Goal: Task Accomplishment & Management: Manage account settings

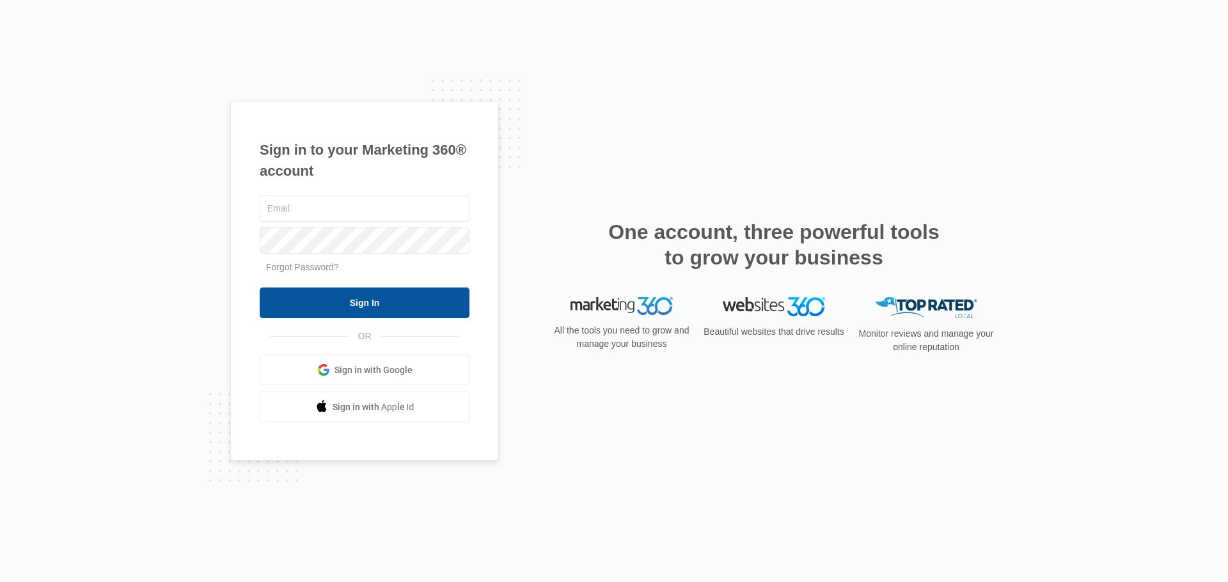
type input "[PERSON_NAME][DOMAIN_NAME][EMAIL_ADDRESS][DOMAIN_NAME]"
click at [398, 309] on input "Sign In" at bounding box center [365, 303] width 210 height 31
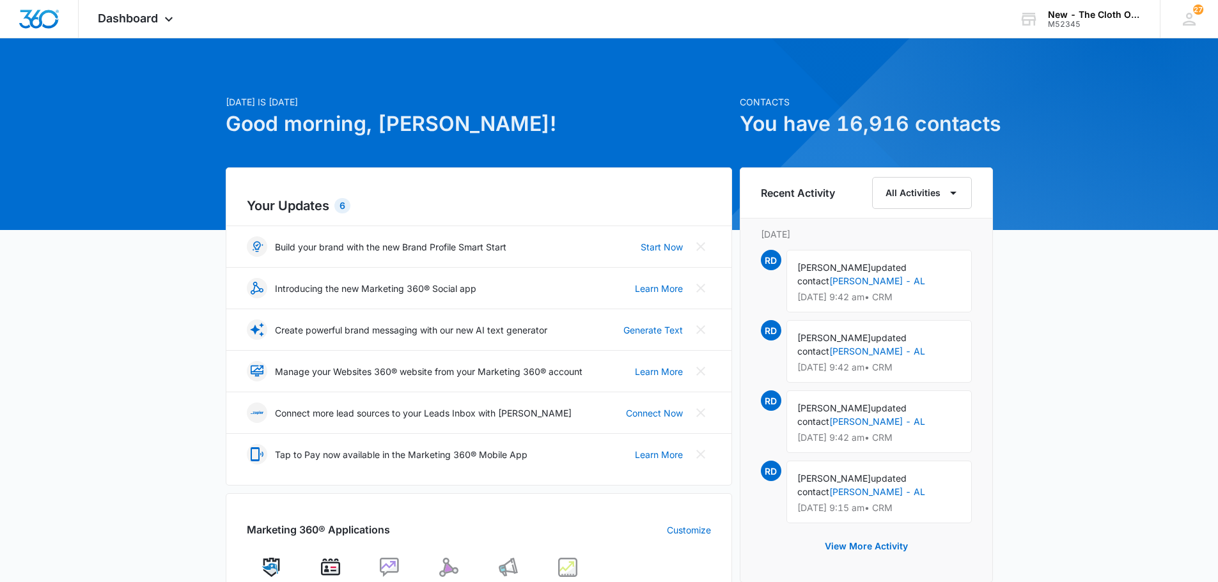
drag, startPoint x: 602, startPoint y: 501, endPoint x: 607, endPoint y: 490, distance: 11.4
click at [605, 492] on div "Your Updates 6 Build your brand with the new Brand Profile Smart Start Start No…" at bounding box center [479, 480] width 506 height 625
click at [147, 20] on span "Dashboard" at bounding box center [128, 18] width 60 height 13
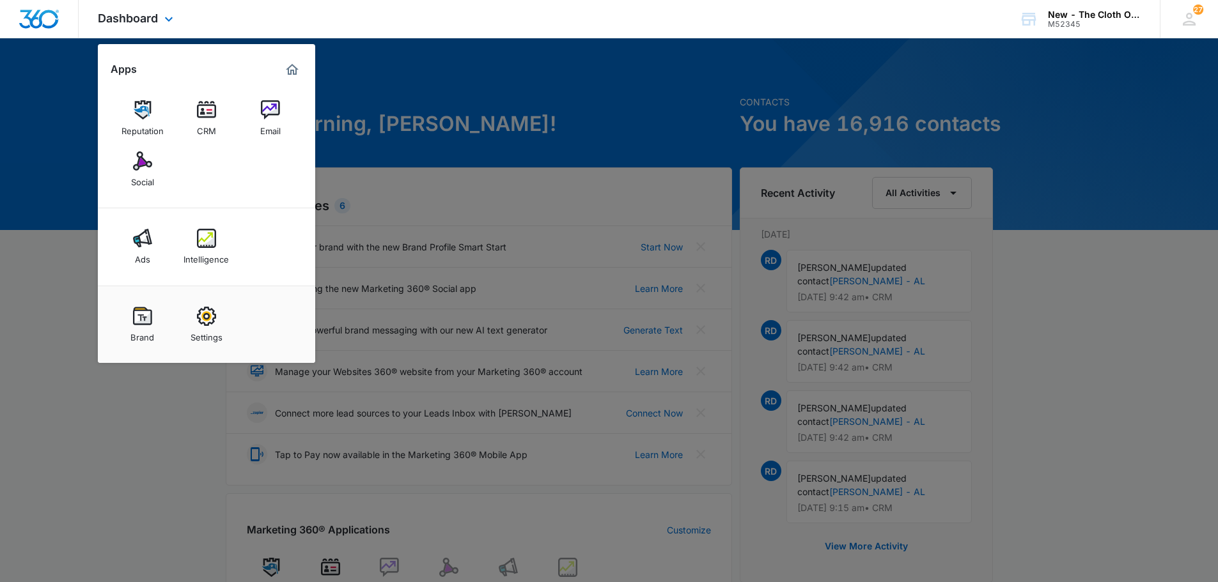
drag, startPoint x: 196, startPoint y: 118, endPoint x: 231, endPoint y: 0, distance: 123.6
click at [197, 118] on link "CRM" at bounding box center [206, 118] width 49 height 49
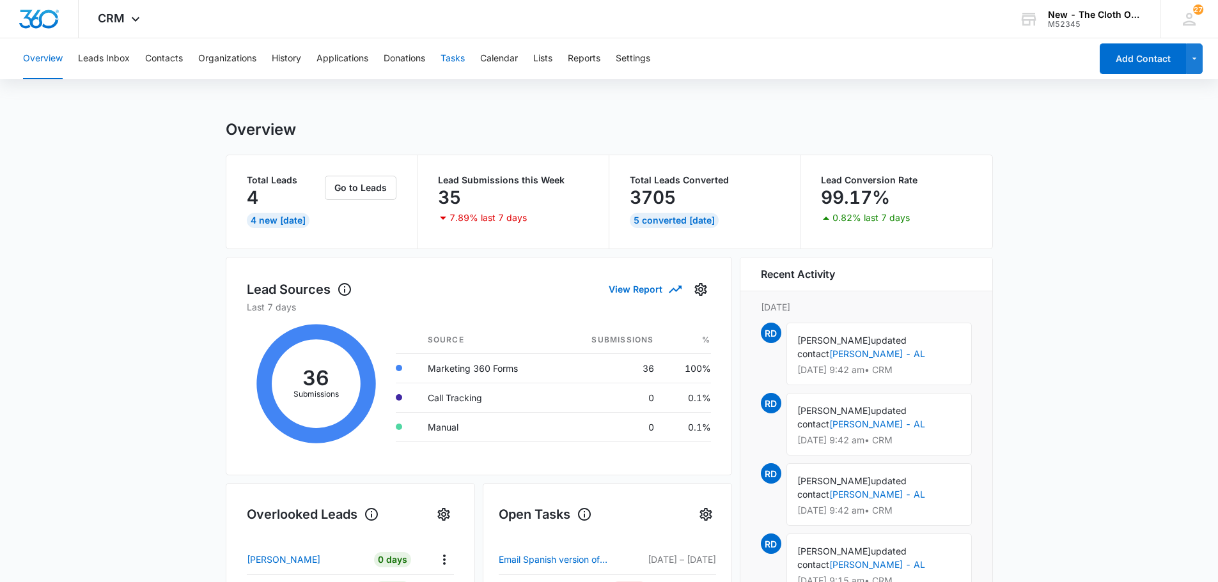
click at [461, 63] on button "Tasks" at bounding box center [453, 58] width 24 height 41
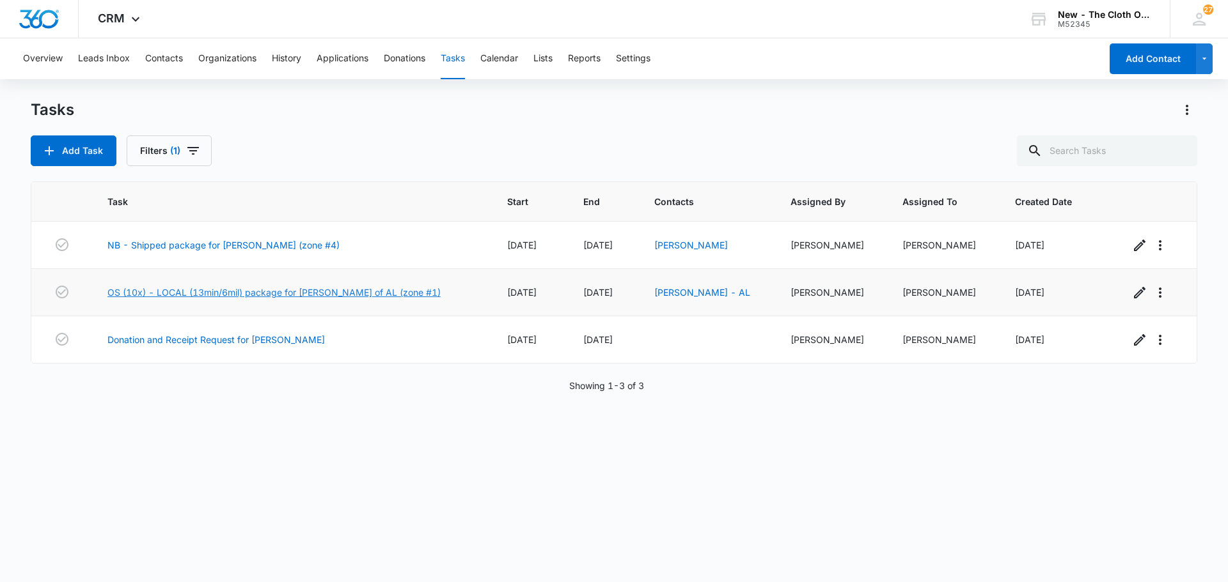
click at [362, 290] on link "OS (10x) - LOCAL (13min/6mil) package for HANNAH TAYLOR of AL (zone #1)" at bounding box center [273, 292] width 333 height 13
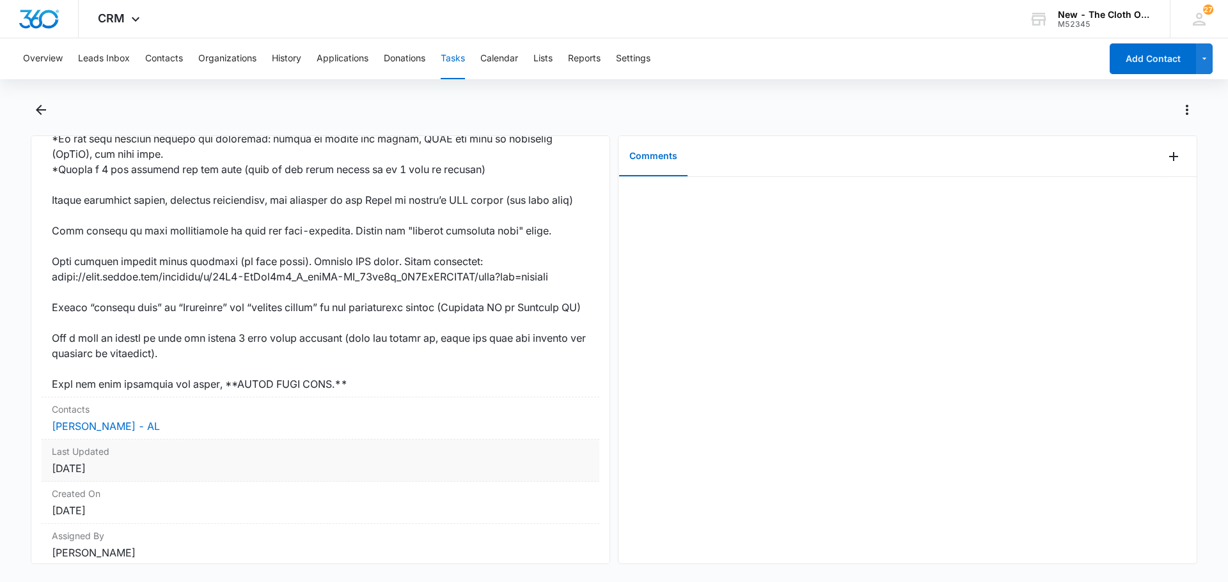
scroll to position [825, 0]
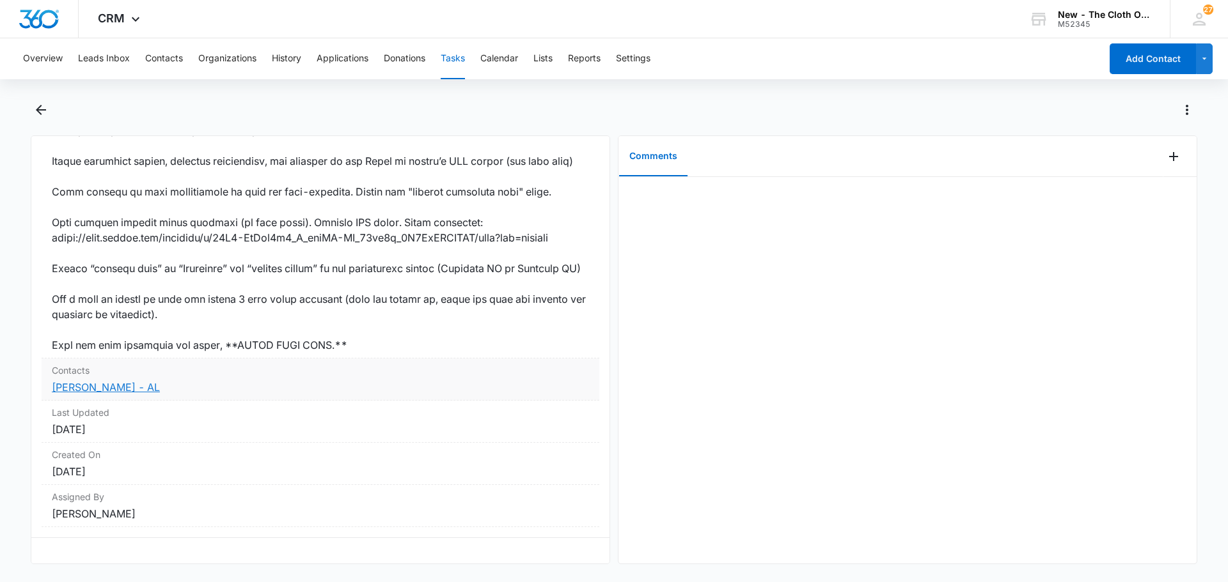
click at [134, 381] on link "Hannah Taylor - AL" at bounding box center [106, 387] width 108 height 13
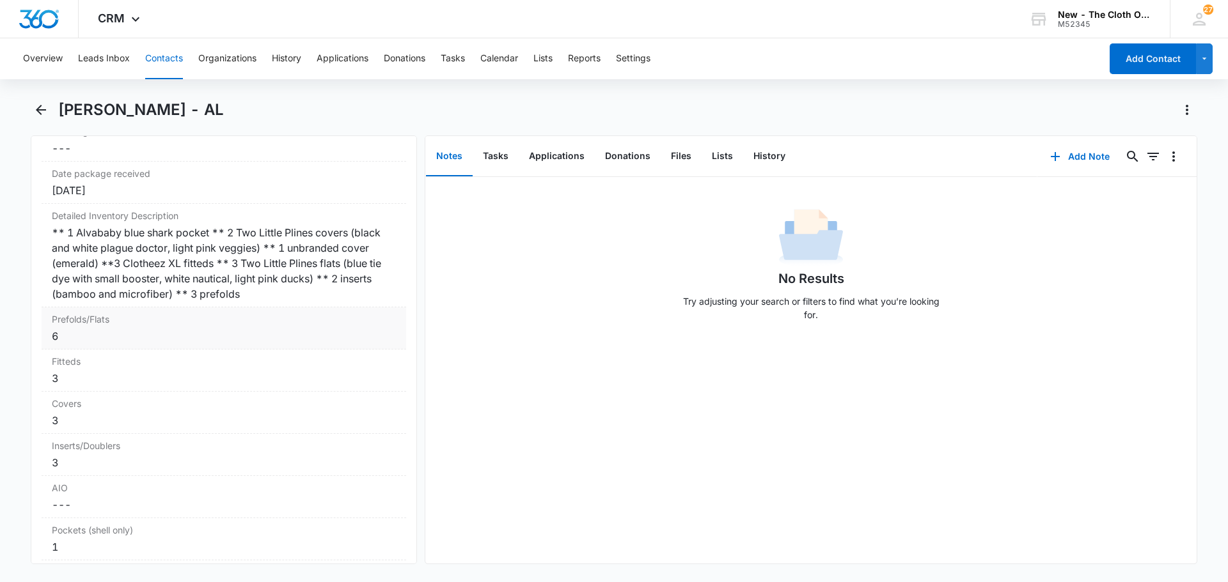
scroll to position [3069, 0]
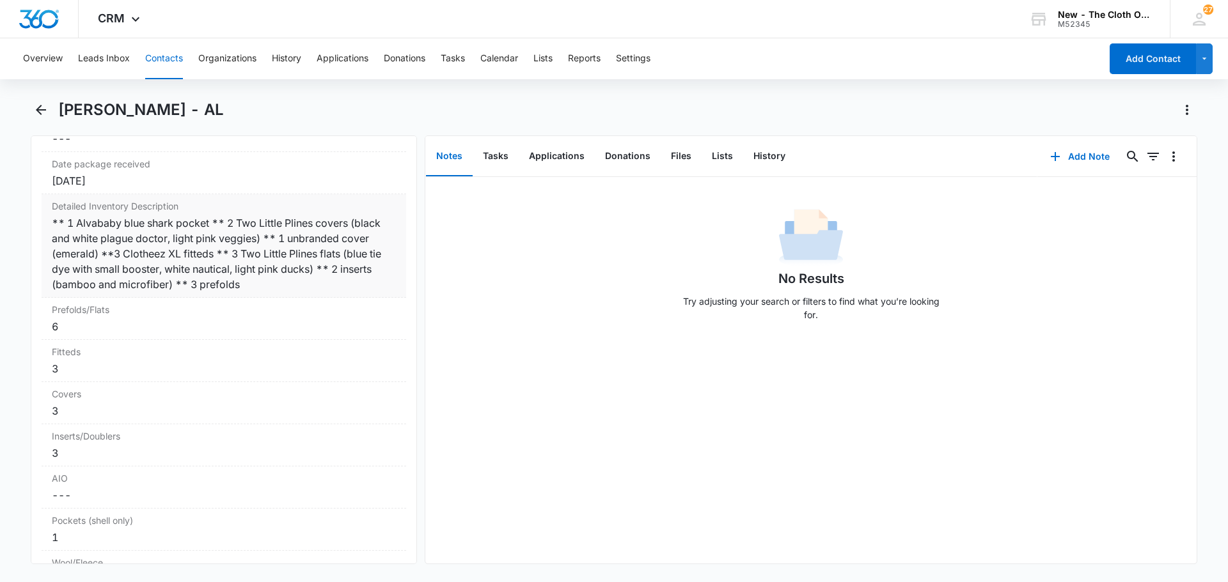
click at [219, 279] on div "** 1 Alvababy blue shark pocket ** 2 Two Little Plines covers (black and white …" at bounding box center [224, 253] width 344 height 77
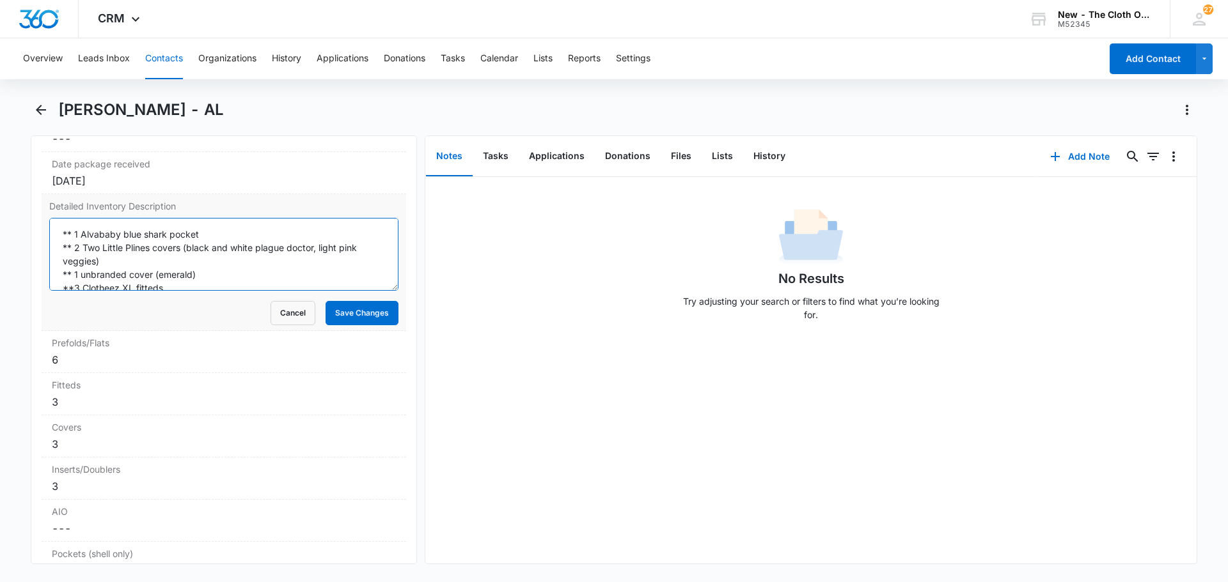
click at [167, 264] on textarea "** 1 Alvababy blue shark pocket ** 2 Two Little Plines covers (black and white …" at bounding box center [223, 254] width 349 height 73
drag, startPoint x: 60, startPoint y: 231, endPoint x: 169, endPoint y: 283, distance: 121.0
click at [292, 329] on div "Detailed Inventory Description ** 1 Alvababy blue shark pocket ** 2 Two Little …" at bounding box center [224, 262] width 364 height 137
click at [208, 277] on textarea "** 1 Alvababy blue shark pocket ** 2 Two Little Plines covers (black and white …" at bounding box center [223, 254] width 349 height 73
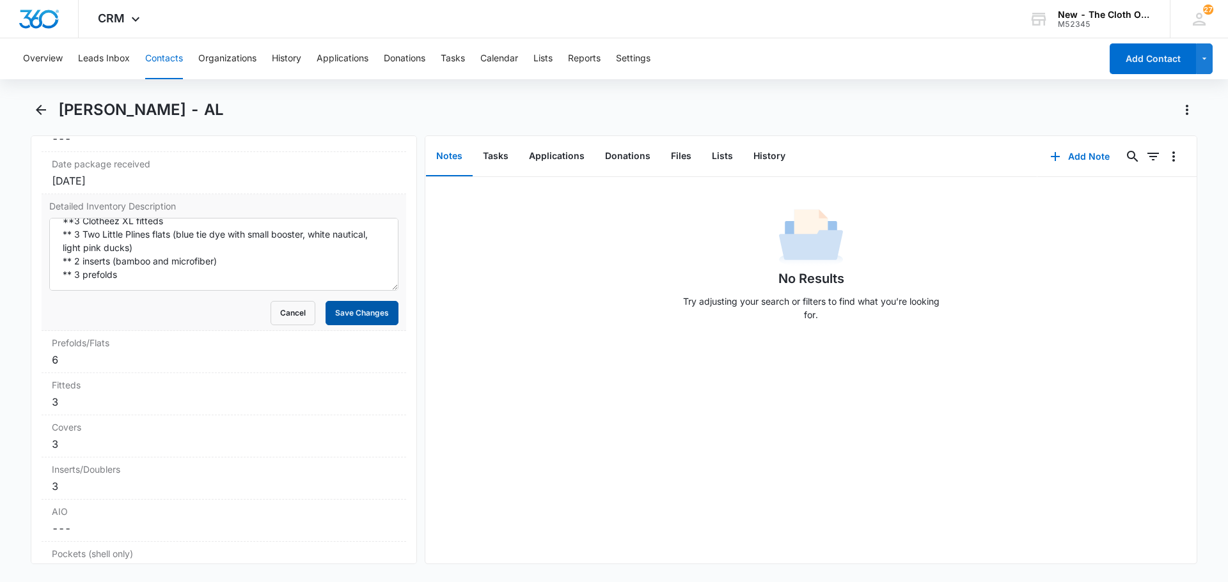
click at [328, 306] on button "Save Changes" at bounding box center [361, 313] width 73 height 24
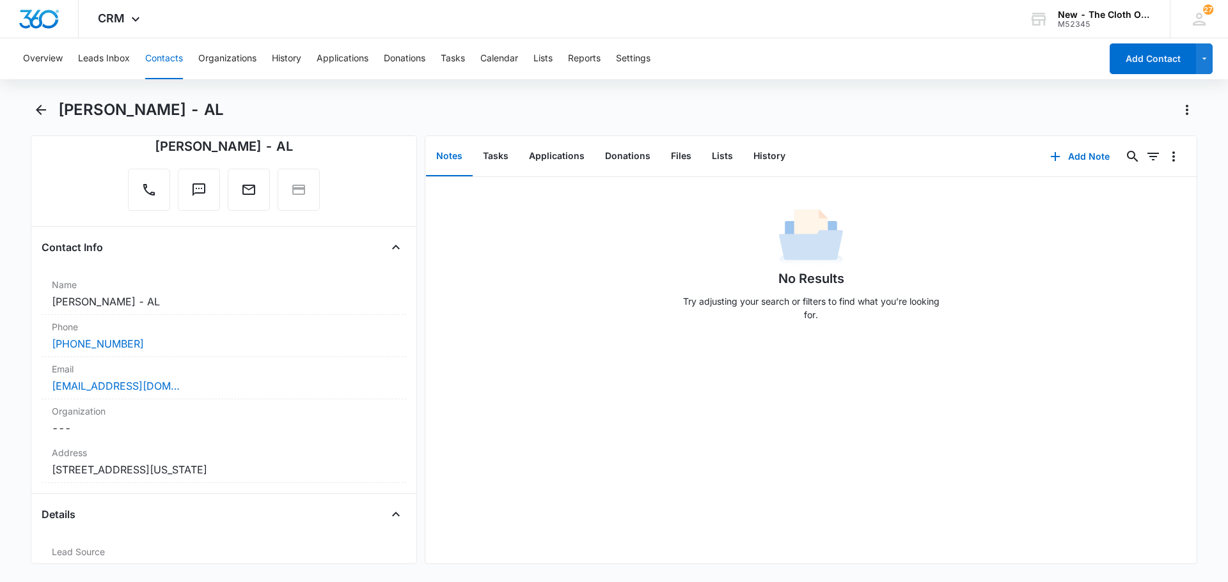
scroll to position [0, 0]
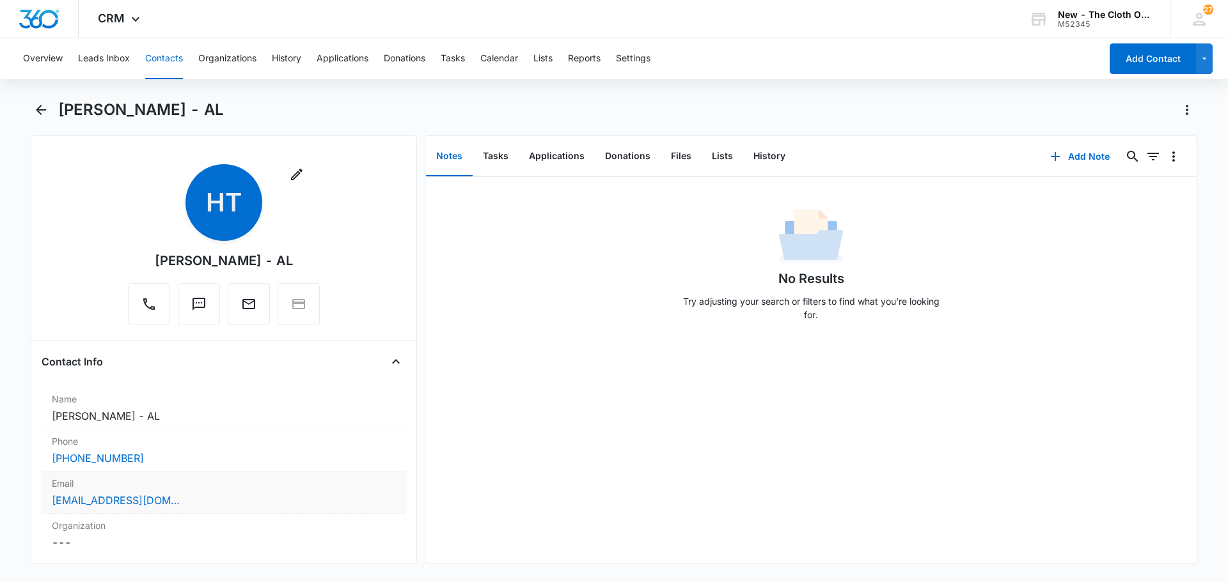
click at [219, 492] on div "Email Cancel Save Changes hannahtaylor1108@gmail.com" at bounding box center [224, 493] width 364 height 42
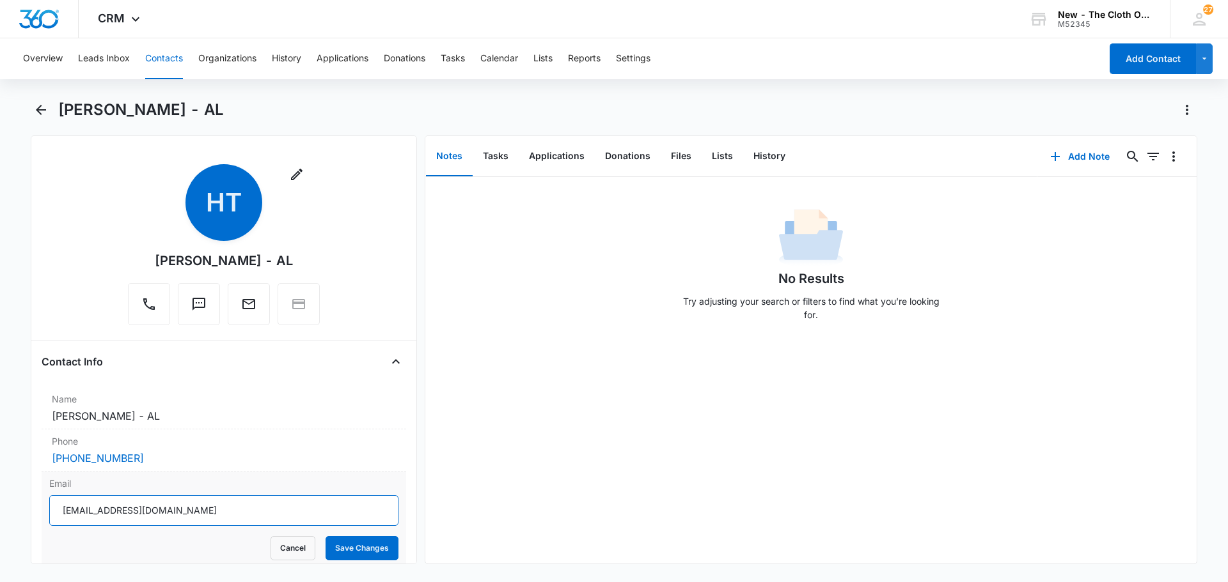
click at [151, 509] on input "hannahtaylor1108@gmail.com" at bounding box center [223, 511] width 349 height 31
click at [457, 51] on button "Tasks" at bounding box center [453, 58] width 24 height 41
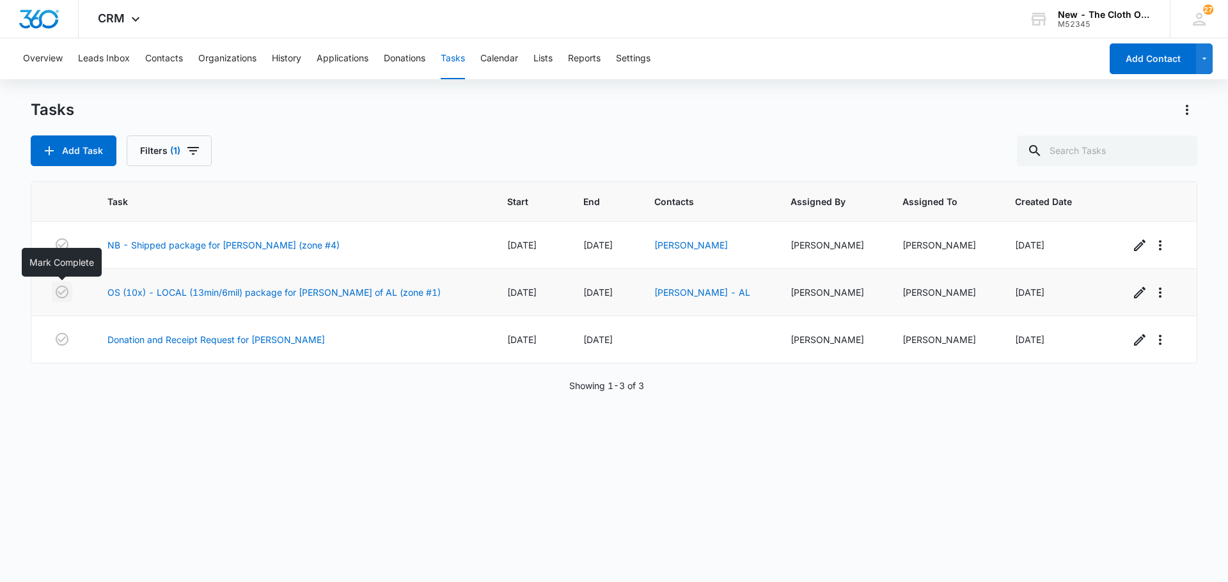
click at [58, 292] on icon "button" at bounding box center [62, 292] width 13 height 13
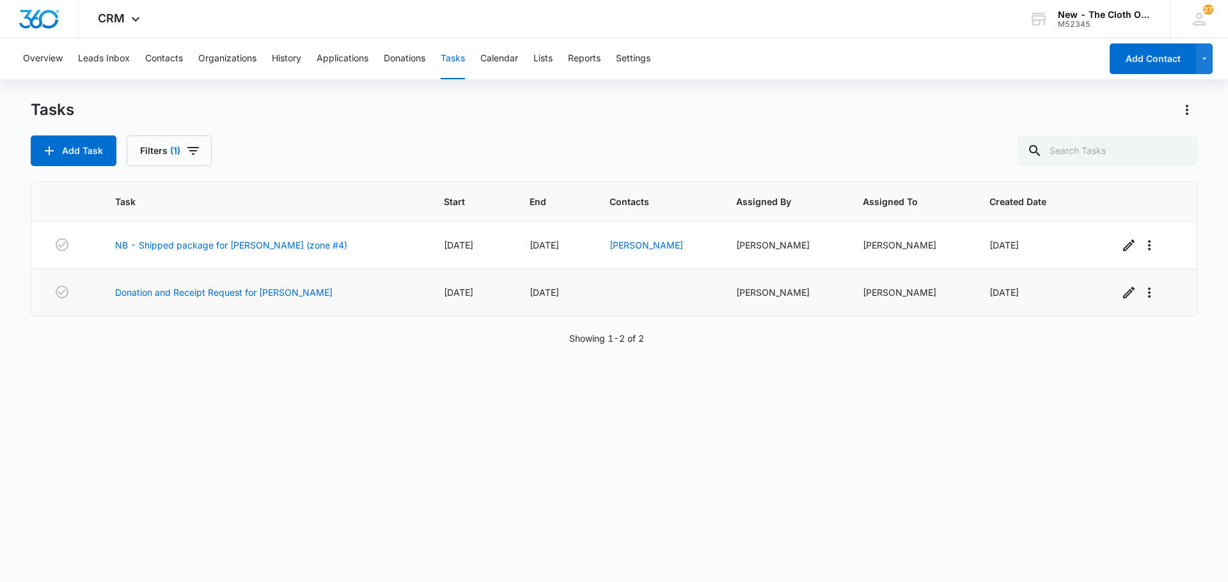
drag, startPoint x: 208, startPoint y: 340, endPoint x: 130, endPoint y: 378, distance: 86.4
click at [130, 379] on div "Task Start End Contacts Assigned By Assigned To Created Date NB - Shipped packa…" at bounding box center [614, 374] width 1166 height 384
click at [165, 293] on link "Donation and Receipt Request for MANDY DELLI-VENERI" at bounding box center [223, 292] width 217 height 13
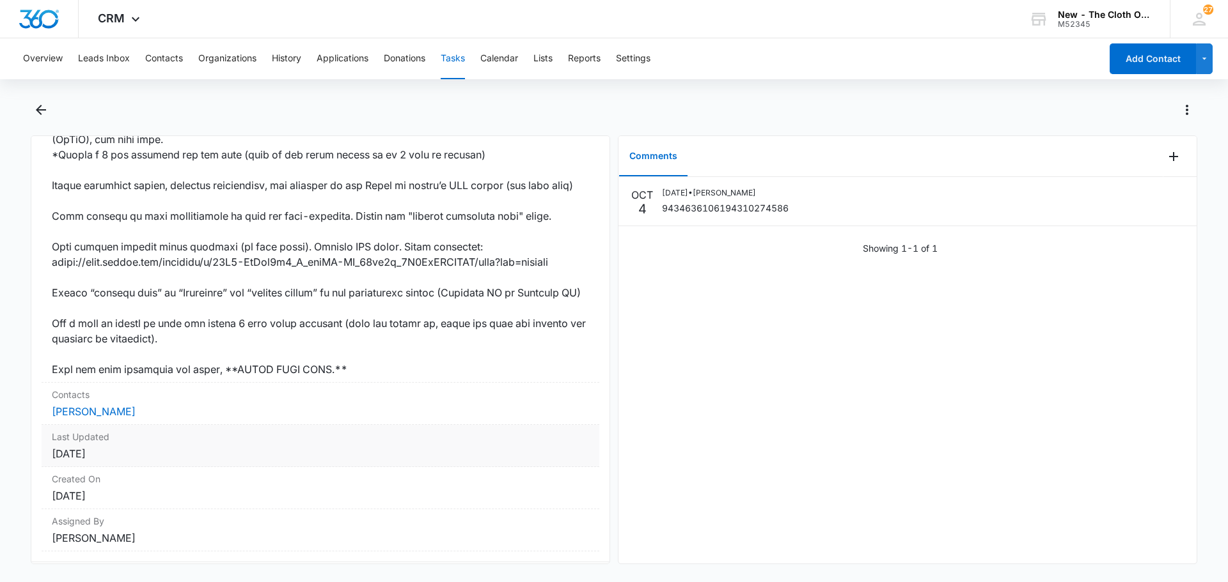
scroll to position [825, 0]
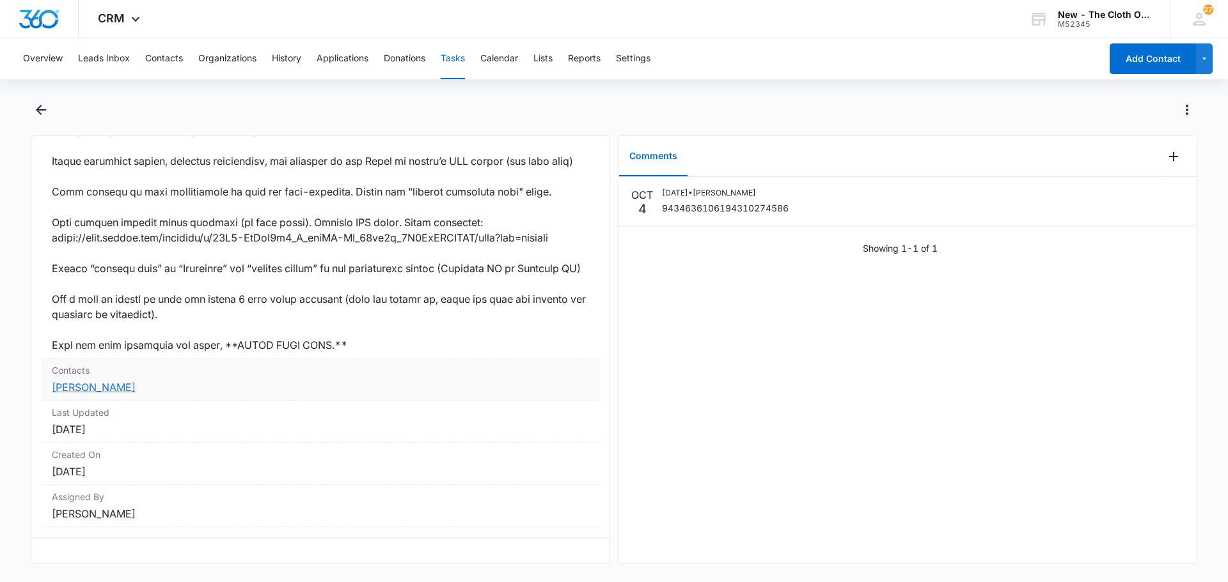
click at [100, 381] on link "[PERSON_NAME]" at bounding box center [94, 387] width 84 height 13
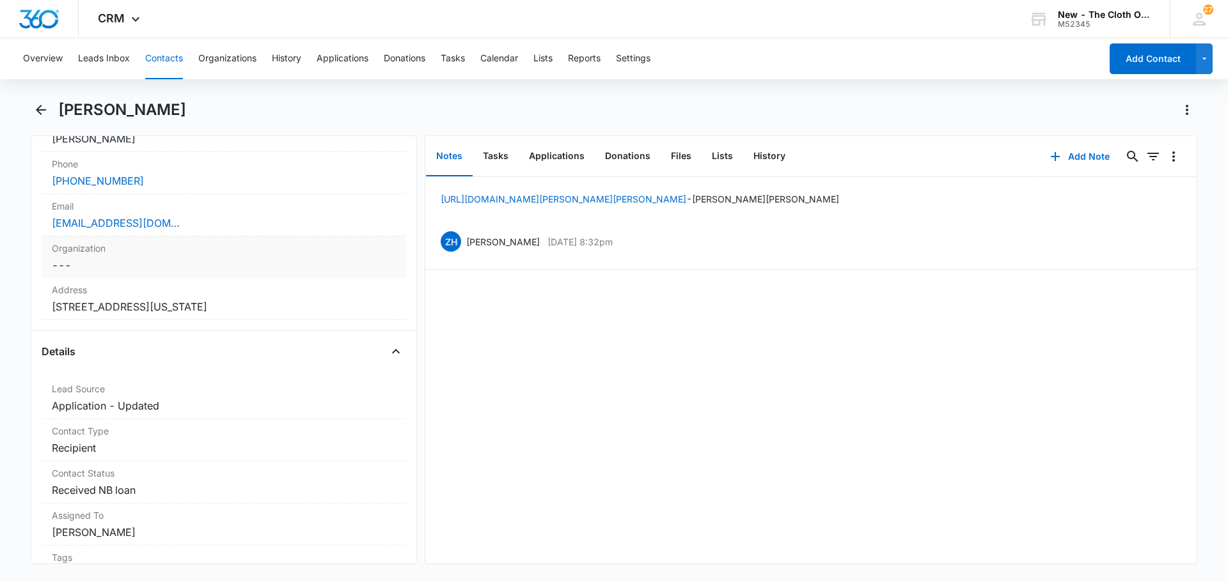
scroll to position [256, 0]
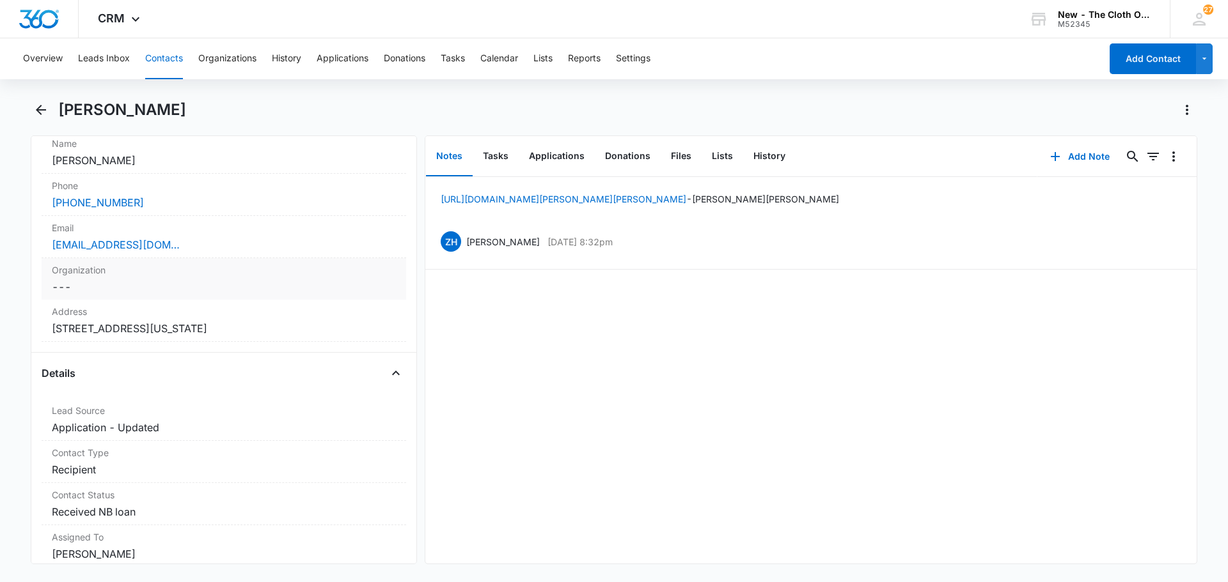
click at [243, 247] on div "[EMAIL_ADDRESS][DOMAIN_NAME]" at bounding box center [224, 244] width 344 height 15
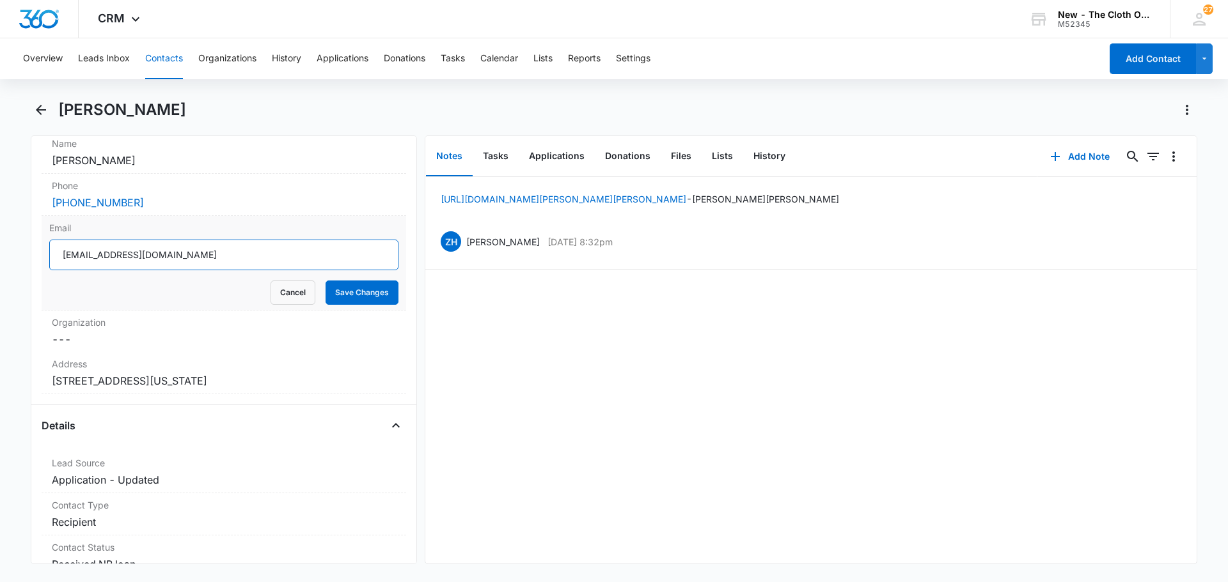
click at [160, 263] on input "[EMAIL_ADDRESS][DOMAIN_NAME]" at bounding box center [223, 255] width 349 height 31
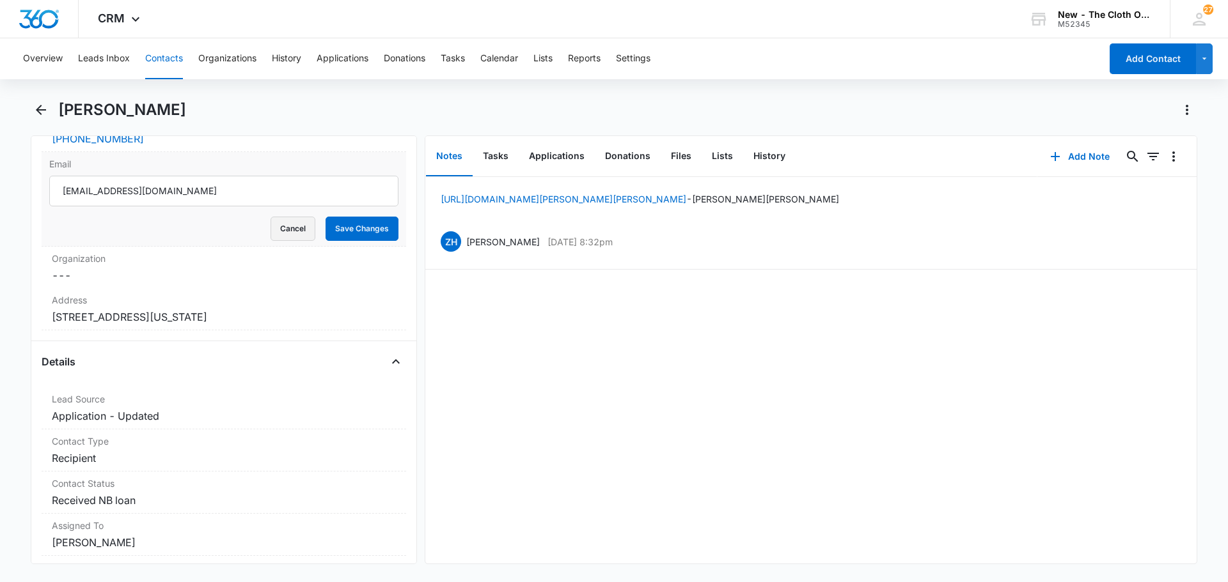
click at [285, 224] on button "Cancel" at bounding box center [292, 229] width 45 height 24
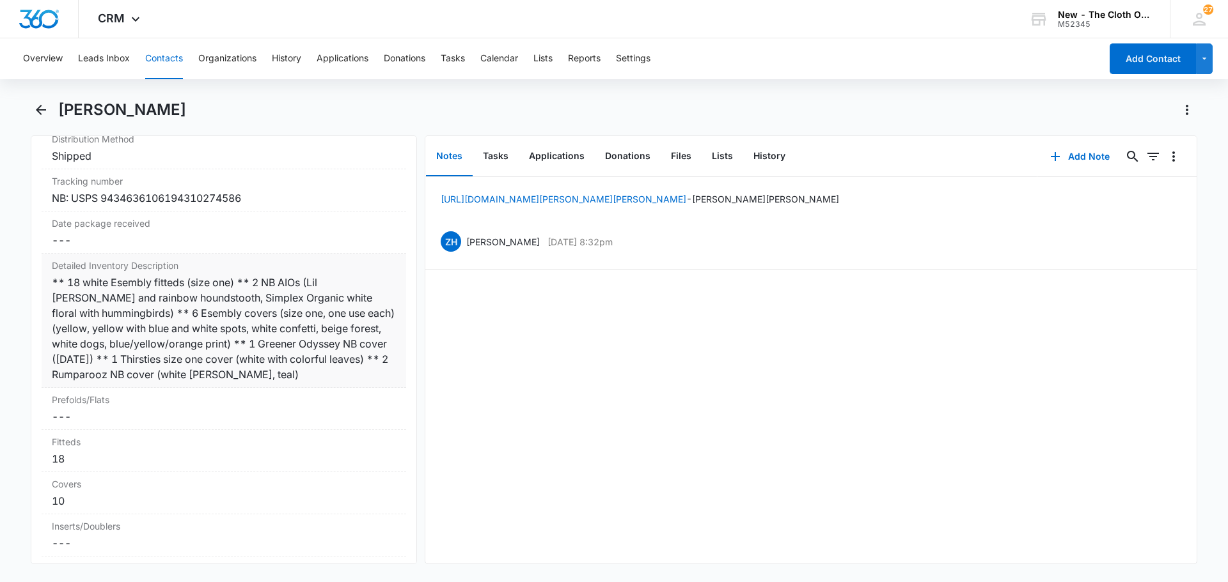
scroll to position [3069, 0]
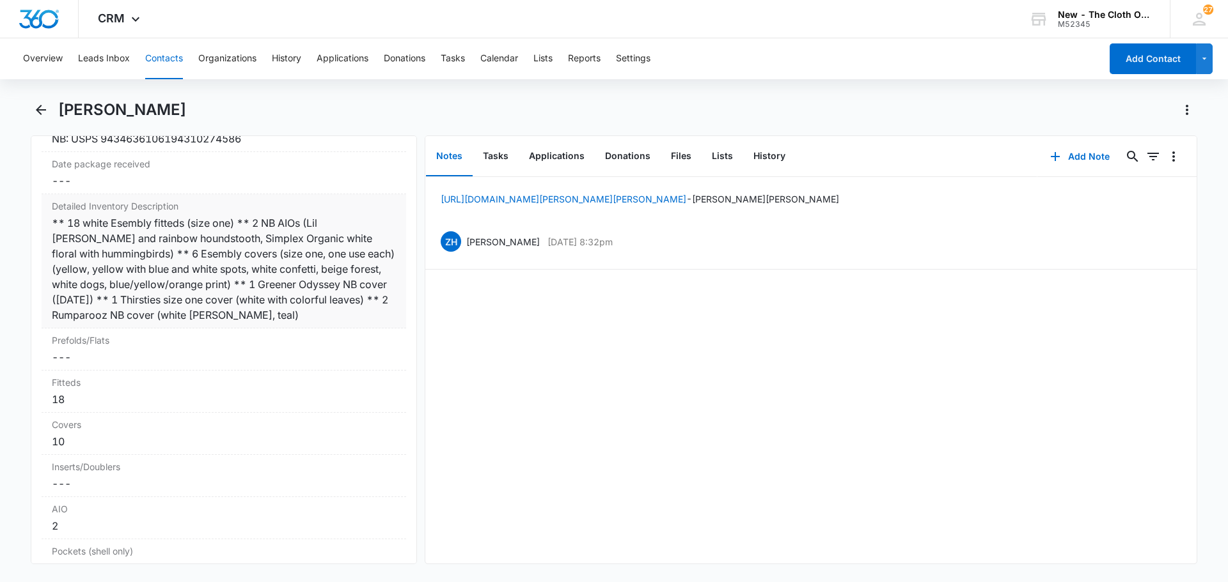
click at [221, 287] on div "** 18 white Esembly fitteds (size one) ** 2 NB AIOs (Lil [PERSON_NAME] and rain…" at bounding box center [224, 268] width 344 height 107
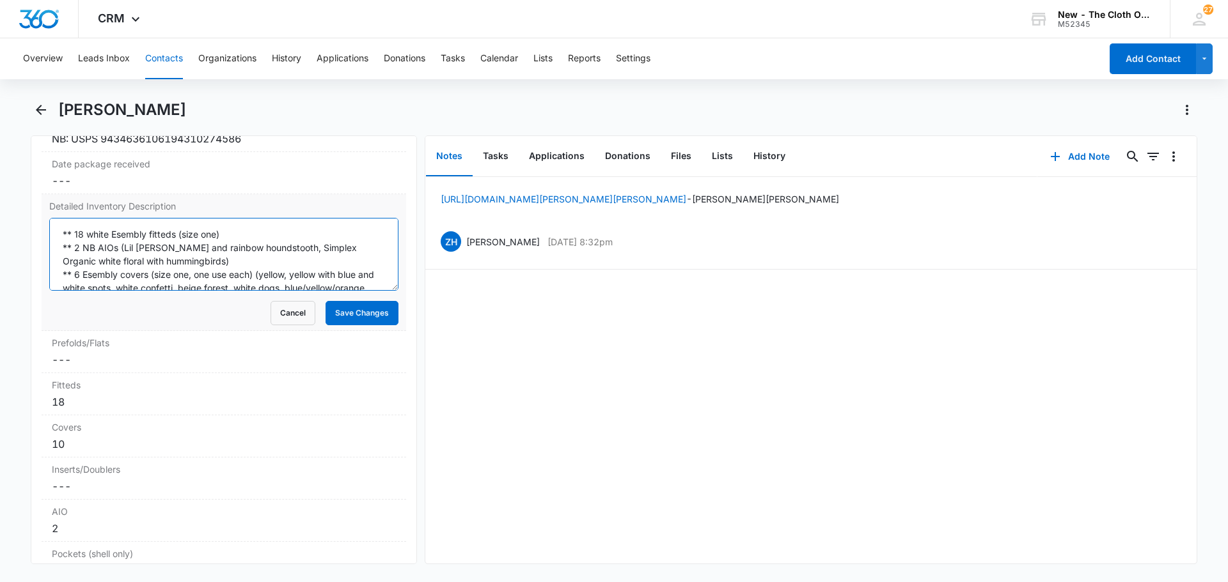
click at [193, 260] on textarea "** 18 white Esembly fitteds (size one) ** 2 NB AIOs (Lil [PERSON_NAME] and rain…" at bounding box center [223, 254] width 349 height 73
click at [193, 258] on textarea "** 18 white Esembly fitteds (size one) ** 2 NB AIOs (Lil [PERSON_NAME] and rain…" at bounding box center [223, 254] width 349 height 73
click at [64, 235] on textarea "** 18 white Esembly fitteds (size one) ** 2 NB AIOs (Lil [PERSON_NAME] and rain…" at bounding box center [223, 254] width 349 height 73
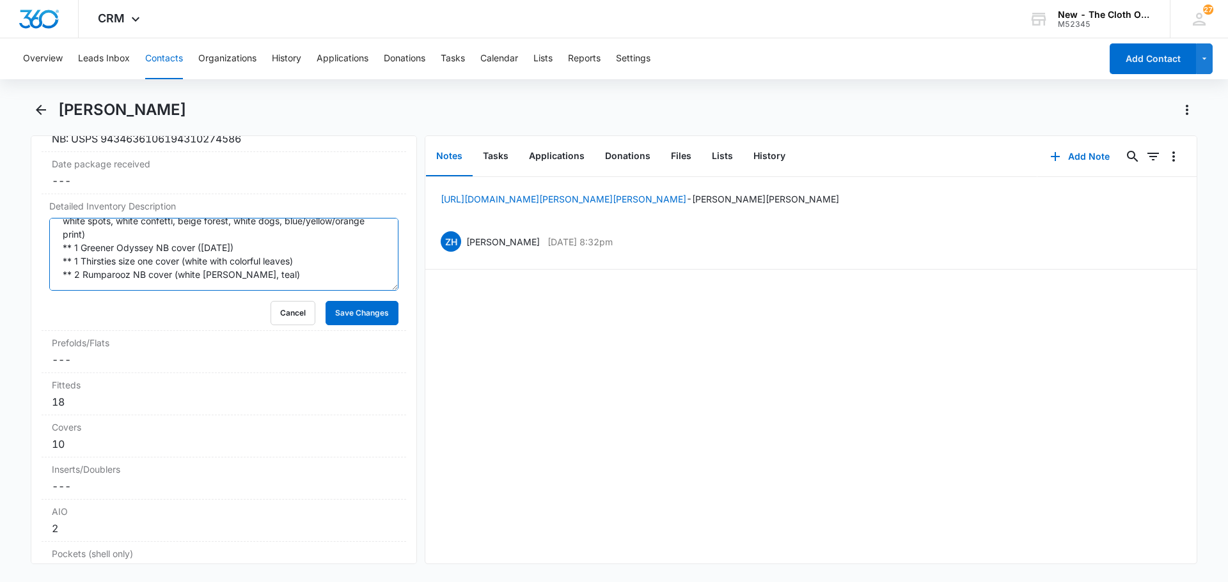
drag, startPoint x: 59, startPoint y: 232, endPoint x: 270, endPoint y: 289, distance: 219.1
click at [432, 316] on div "Remove ED [PERSON_NAME] Contact Info Name Cancel Save Changes [PERSON_NAME] Pho…" at bounding box center [614, 350] width 1166 height 429
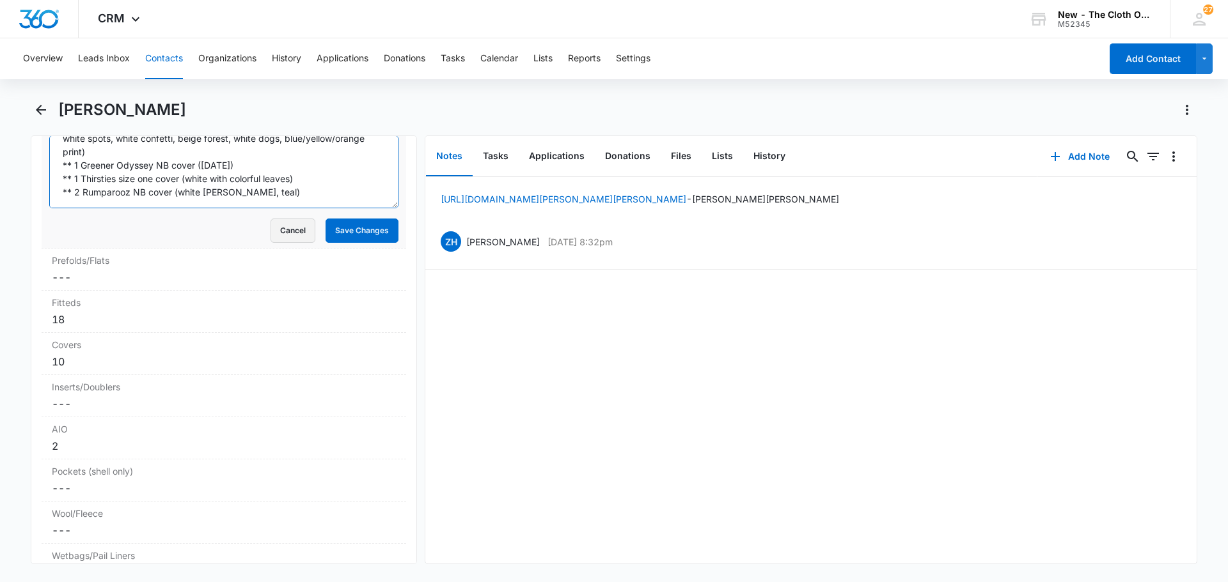
scroll to position [3133, 0]
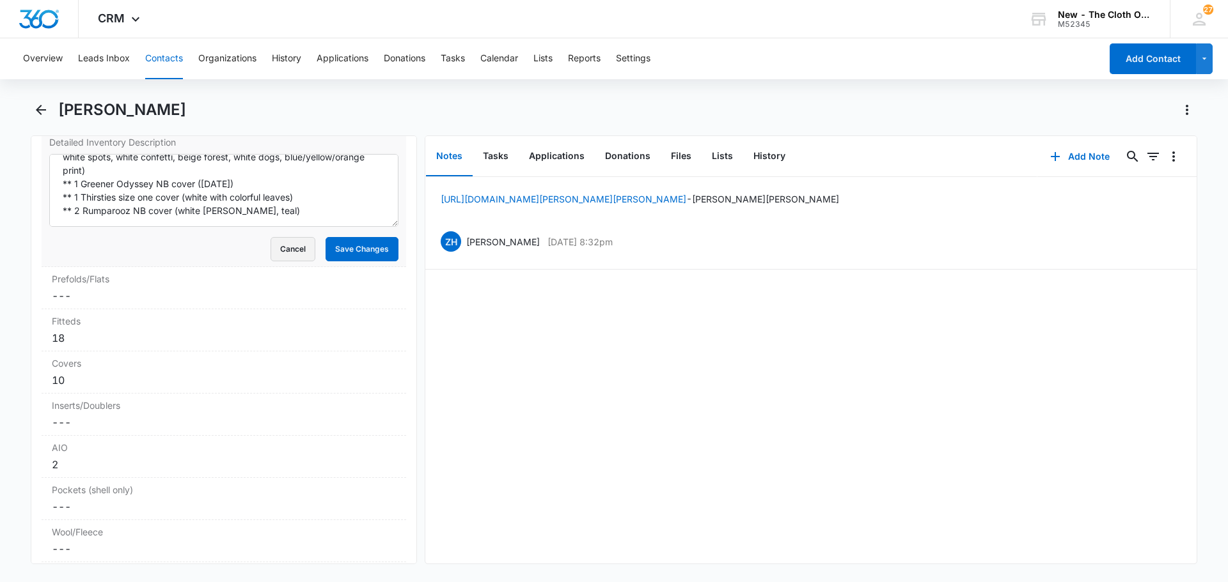
click at [288, 255] on button "Cancel" at bounding box center [292, 249] width 45 height 24
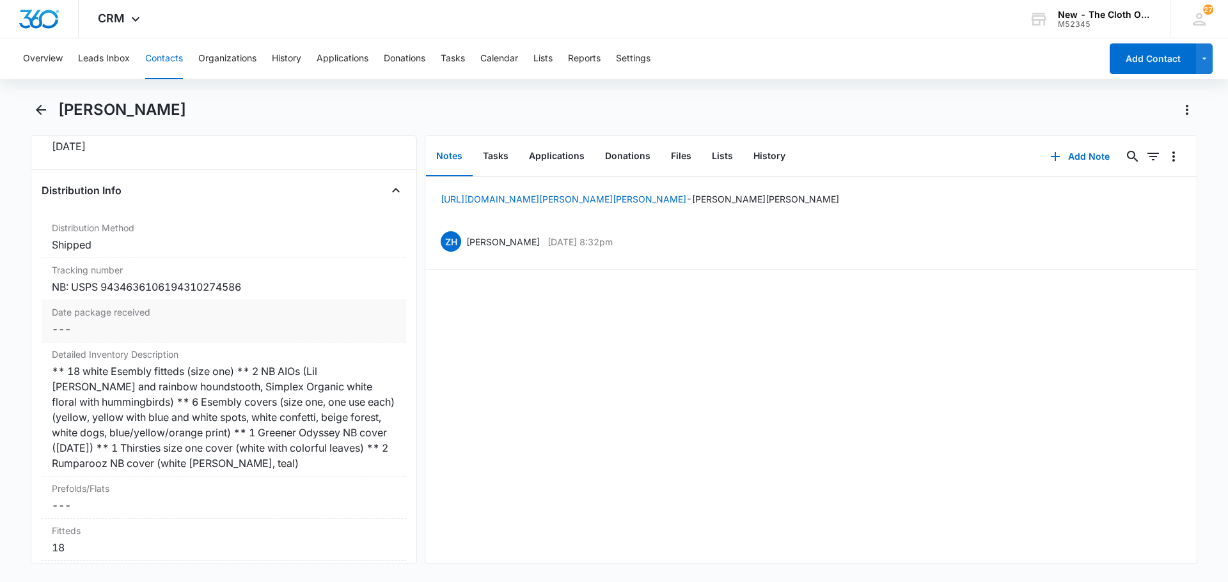
scroll to position [2941, 0]
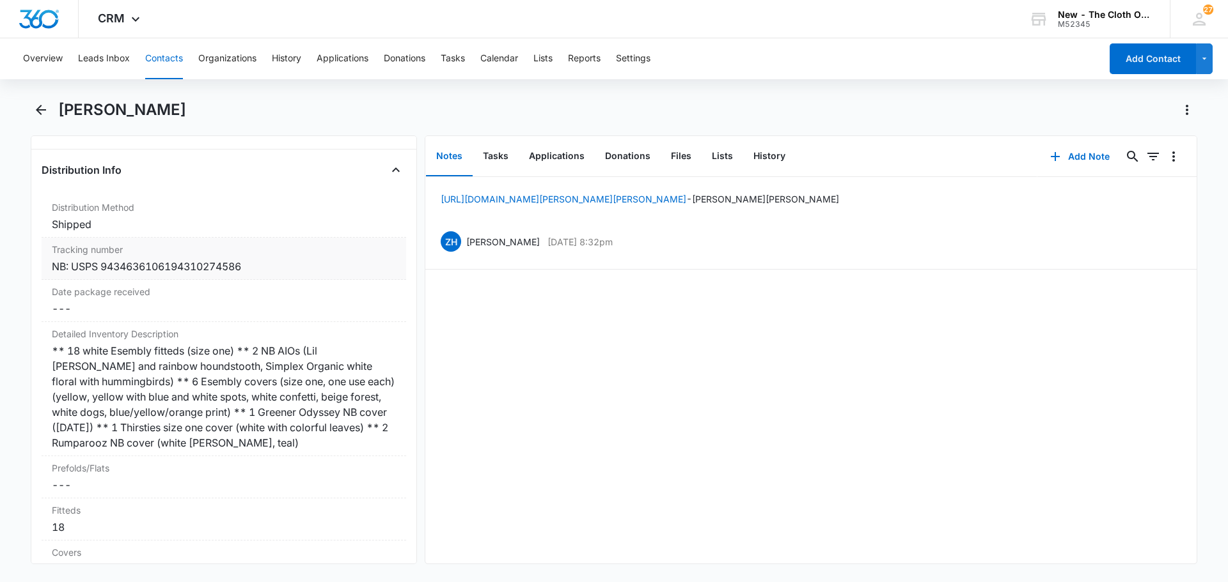
click at [253, 269] on div "NB: USPS 9434636106194310274586" at bounding box center [224, 266] width 344 height 15
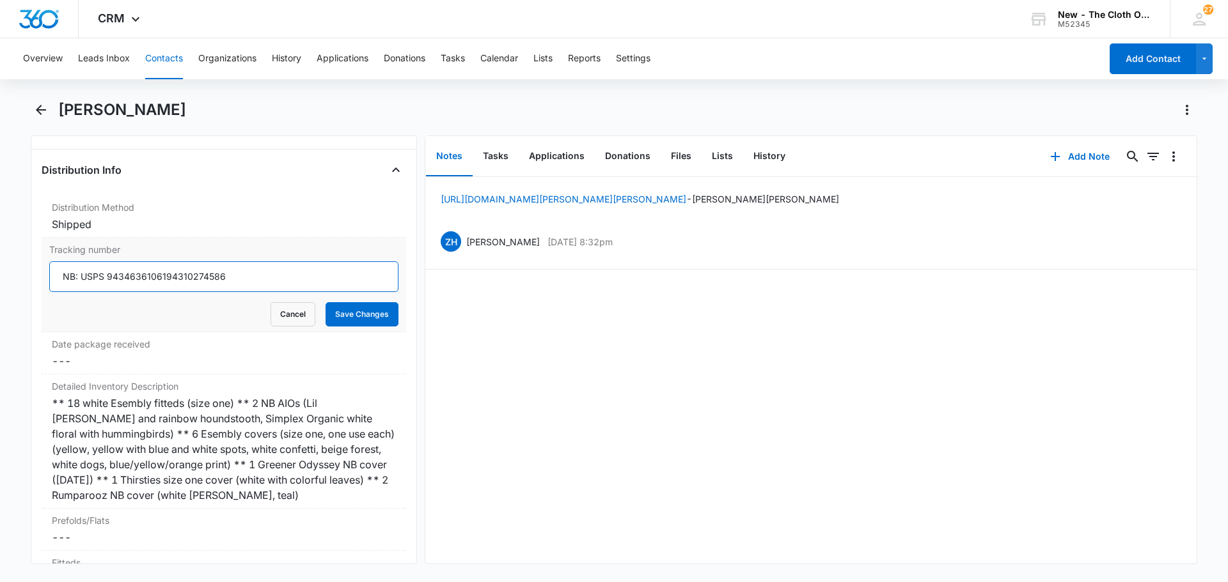
click at [150, 282] on input "NB: USPS 9434636106194310274586" at bounding box center [223, 276] width 349 height 31
click at [277, 309] on button "Cancel" at bounding box center [292, 314] width 45 height 24
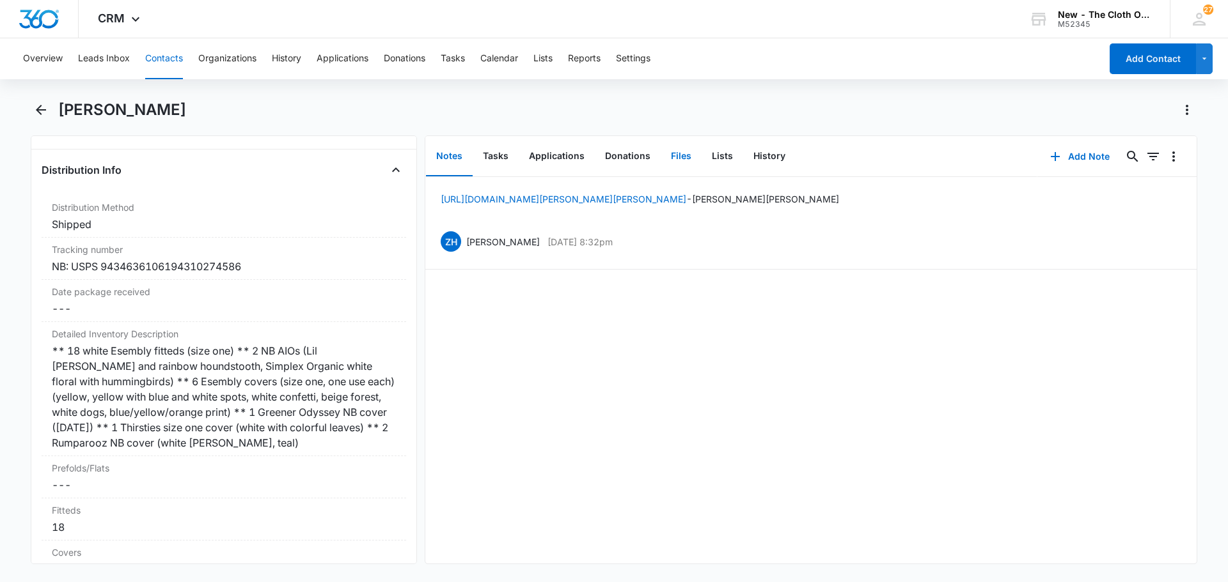
click at [684, 162] on button "Files" at bounding box center [680, 157] width 41 height 40
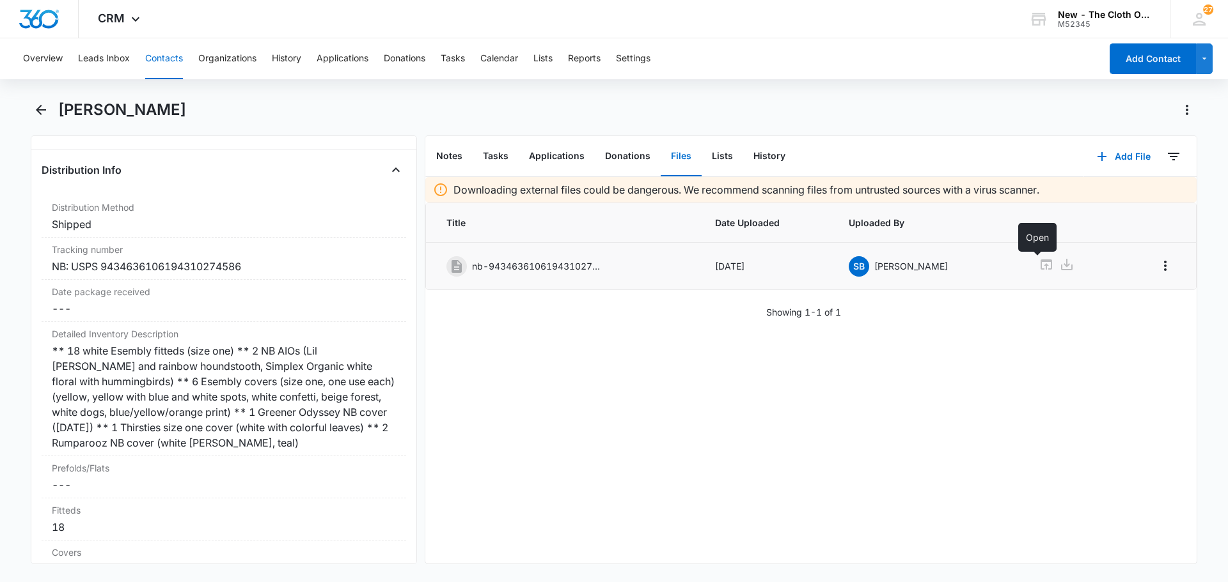
click at [1040, 265] on icon at bounding box center [1045, 264] width 15 height 15
